Goal: Task Accomplishment & Management: Manage account settings

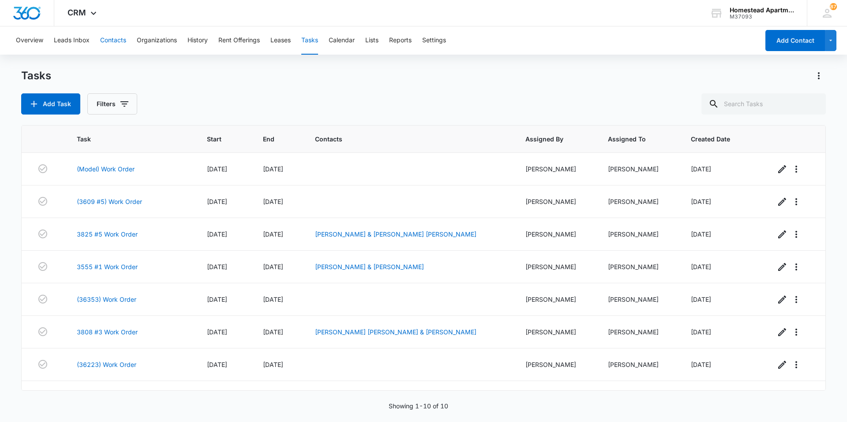
click at [118, 41] on button "Contacts" at bounding box center [113, 40] width 26 height 28
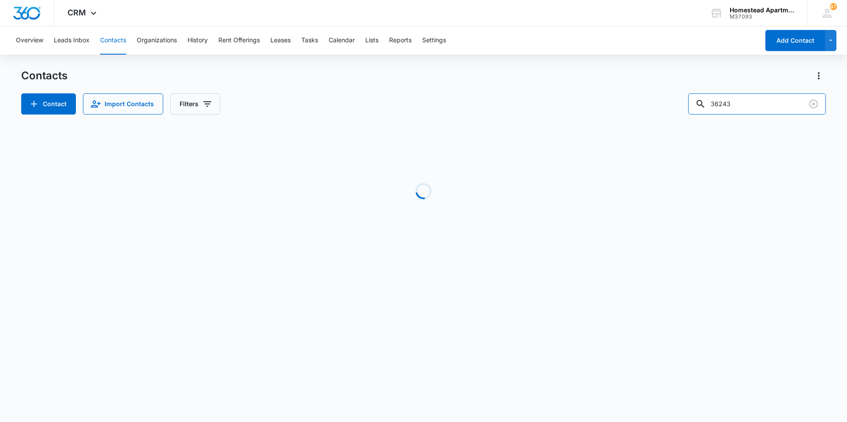
drag, startPoint x: 750, startPoint y: 100, endPoint x: 642, endPoint y: 104, distance: 107.2
click at [642, 104] on div "Contact Import Contacts Filters 36243" at bounding box center [423, 103] width 804 height 21
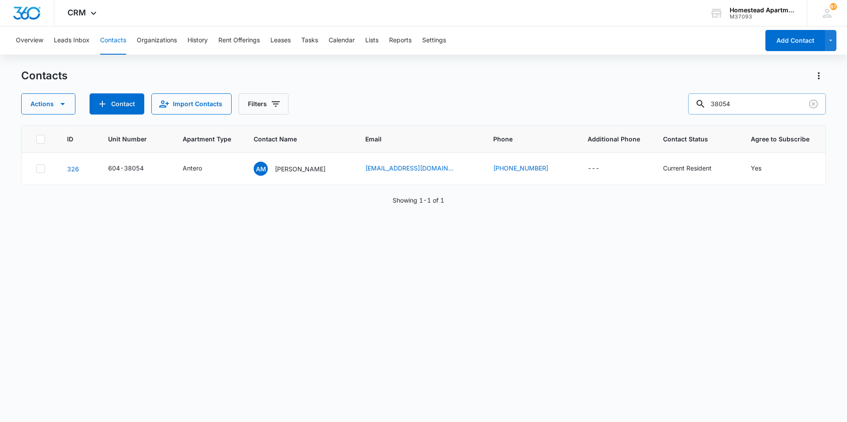
click at [758, 105] on input "38054" at bounding box center [757, 103] width 138 height 21
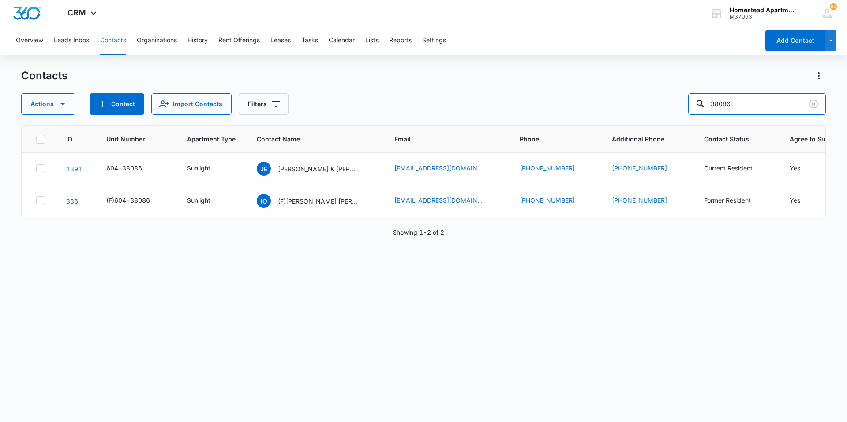
drag, startPoint x: 749, startPoint y: 109, endPoint x: 563, endPoint y: 108, distance: 185.6
click at [563, 108] on div "Actions Contact Import Contacts Filters 38086" at bounding box center [423, 103] width 804 height 21
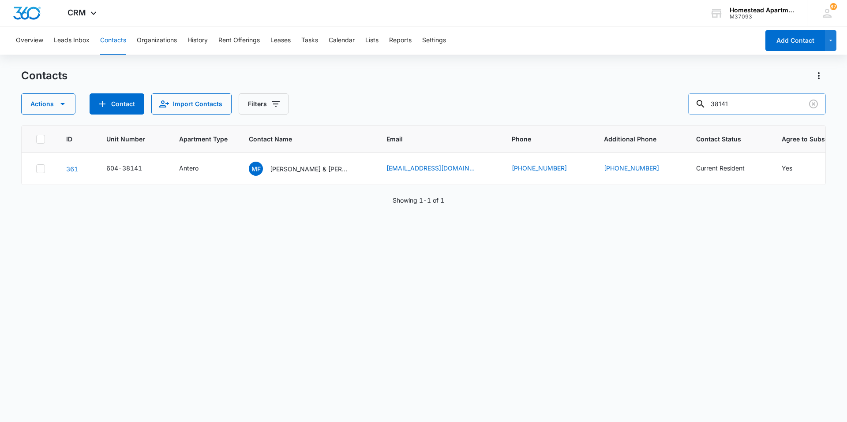
click at [761, 109] on input "38141" at bounding box center [757, 103] width 138 height 21
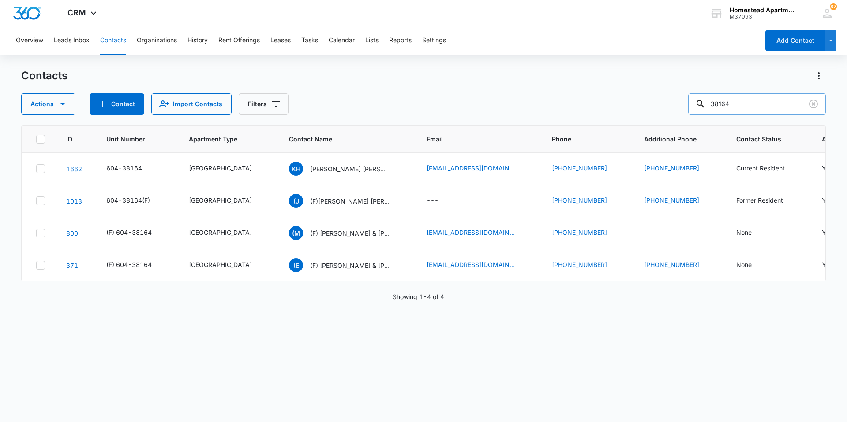
click at [761, 109] on input "38164" at bounding box center [757, 103] width 138 height 21
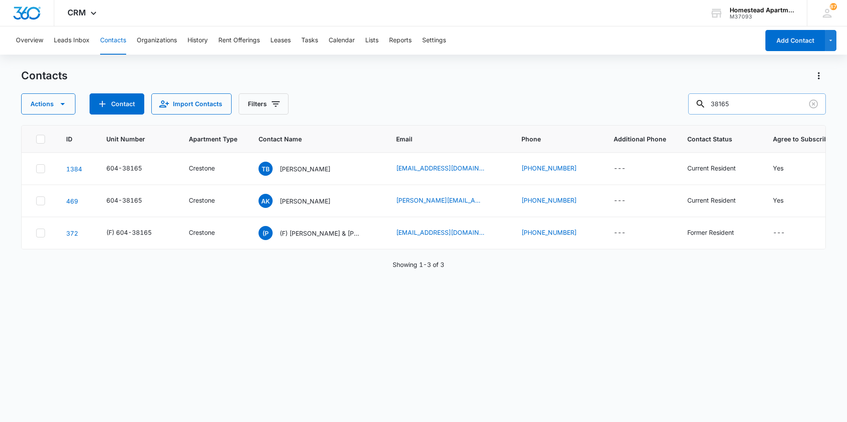
click at [762, 106] on input "38165" at bounding box center [757, 103] width 138 height 21
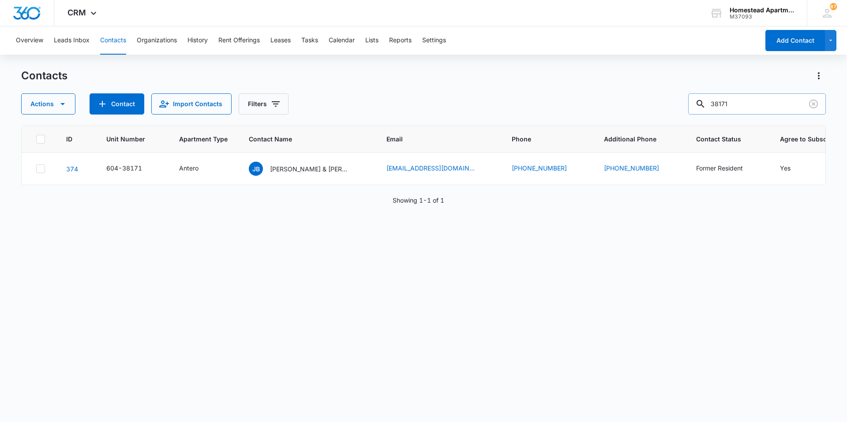
click at [762, 106] on input "38171" at bounding box center [757, 103] width 138 height 21
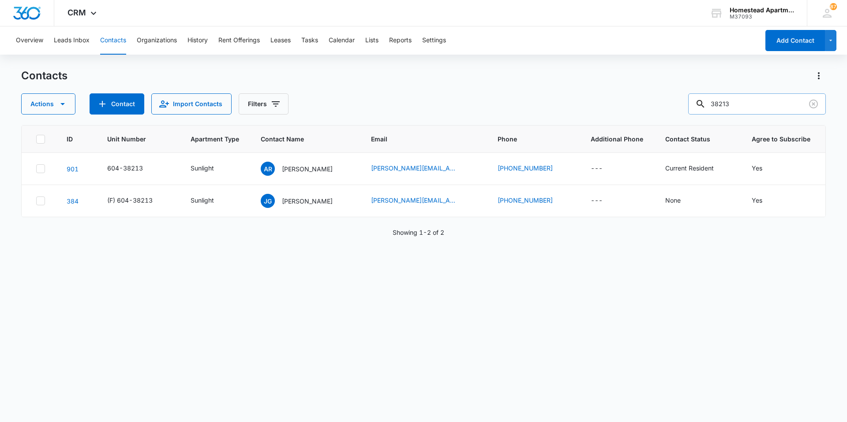
drag, startPoint x: 762, startPoint y: 106, endPoint x: 707, endPoint y: 104, distance: 55.2
click at [707, 104] on div "38213" at bounding box center [757, 103] width 138 height 21
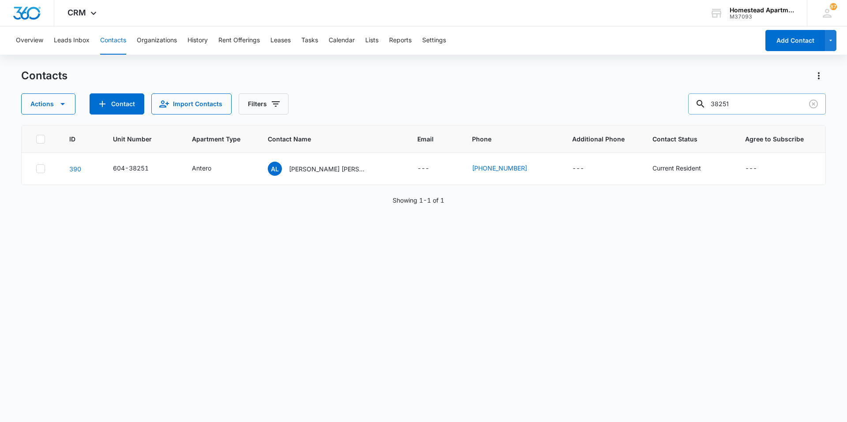
click at [759, 109] on input "38251" at bounding box center [757, 103] width 138 height 21
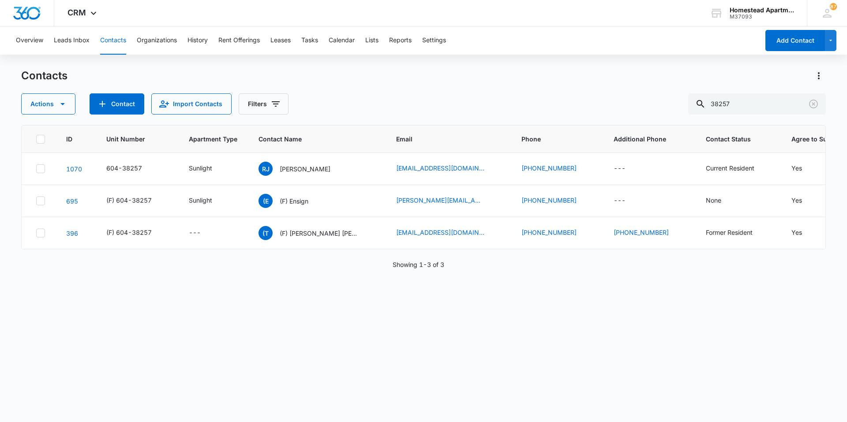
click at [488, 360] on div "ID Unit Number Apartment Type Contact Name Email Phone Additional Phone Contact…" at bounding box center [423, 268] width 804 height 286
click at [471, 315] on div "ID Unit Number Apartment Type Contact Name Email Phone Additional Phone Contact…" at bounding box center [423, 268] width 804 height 286
drag, startPoint x: 743, startPoint y: 105, endPoint x: 649, endPoint y: 98, distance: 95.1
click at [649, 98] on div "Actions Contact Import Contacts Filters 38257" at bounding box center [423, 103] width 804 height 21
type input "38171"
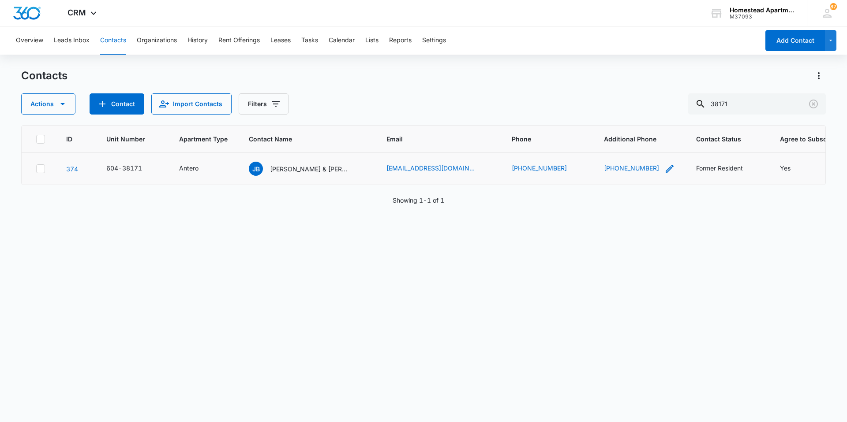
click at [665, 169] on icon "Additional Phone - 970-978-5192 - Select to Edit Field" at bounding box center [669, 169] width 8 height 8
drag, startPoint x: 651, startPoint y: 114, endPoint x: 510, endPoint y: 114, distance: 141.6
click at [510, 114] on div "Contacts Actions Contact Import Contacts Filters 38171 ID Unit Number Apartment…" at bounding box center [423, 245] width 804 height 353
drag, startPoint x: 640, startPoint y: 119, endPoint x: 546, endPoint y: 121, distance: 93.5
click at [546, 121] on div "Contacts Actions Contact Import Contacts Filters 38171 ID Unit Number Apartment…" at bounding box center [423, 245] width 804 height 353
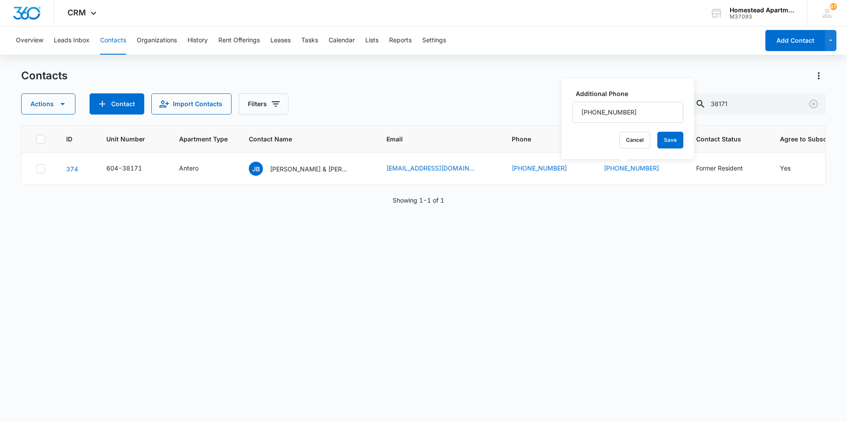
click at [556, 120] on div "Contacts Actions Contact Import Contacts Filters 38171 ID Unit Number Apartment…" at bounding box center [423, 245] width 804 height 353
click at [665, 170] on icon "Additional Phone - 970-978-5192 - Select to Edit Field" at bounding box center [669, 169] width 8 height 8
drag, startPoint x: 627, startPoint y: 116, endPoint x: 563, endPoint y: 117, distance: 63.5
click at [563, 117] on div "Additional Phone Cancel Save" at bounding box center [627, 118] width 132 height 81
type input "[PHONE_NUMBER]"
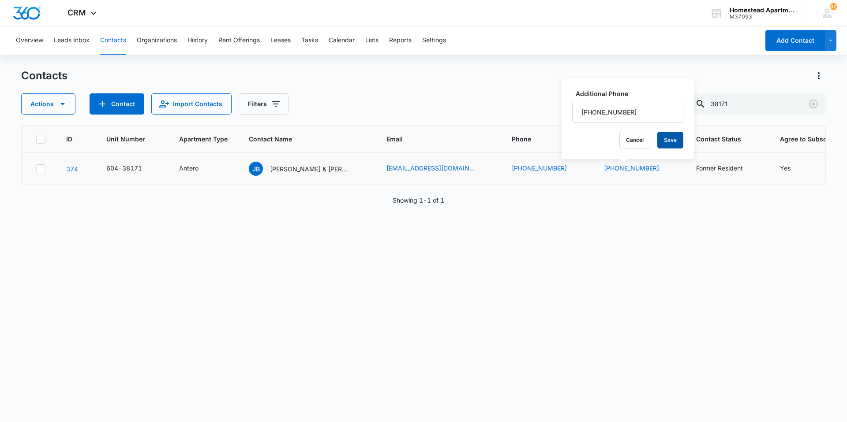
click at [657, 136] on button "Save" at bounding box center [670, 140] width 26 height 17
click at [542, 295] on div "ID Unit Number Apartment Type Contact Name Email Phone Additional Phone Contact…" at bounding box center [423, 268] width 804 height 286
